Goal: Information Seeking & Learning: Learn about a topic

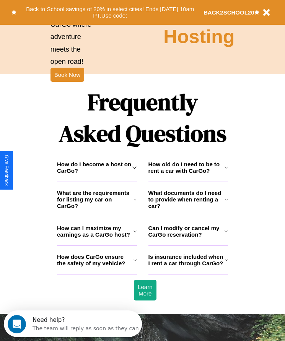
scroll to position [997, 0]
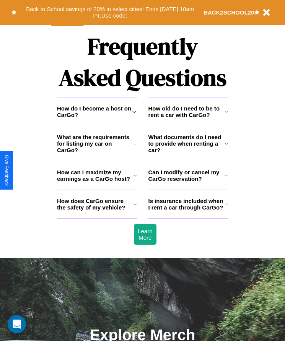
click at [97, 211] on h3 "How does CarGo ensure the safety of my vehicle?" at bounding box center [95, 204] width 76 height 13
click at [188, 211] on h3 "Is insurance included when I rent a car through CarGo?" at bounding box center [186, 204] width 76 height 13
click at [226, 147] on icon at bounding box center [226, 144] width 3 height 6
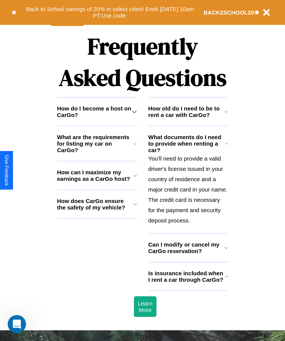
click at [97, 182] on h3 "How can I maximize my earnings as a CarGo host?" at bounding box center [95, 175] width 76 height 13
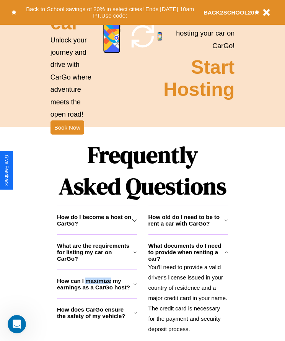
scroll to position [836, 0]
